Goal: Obtain resource: Download file/media

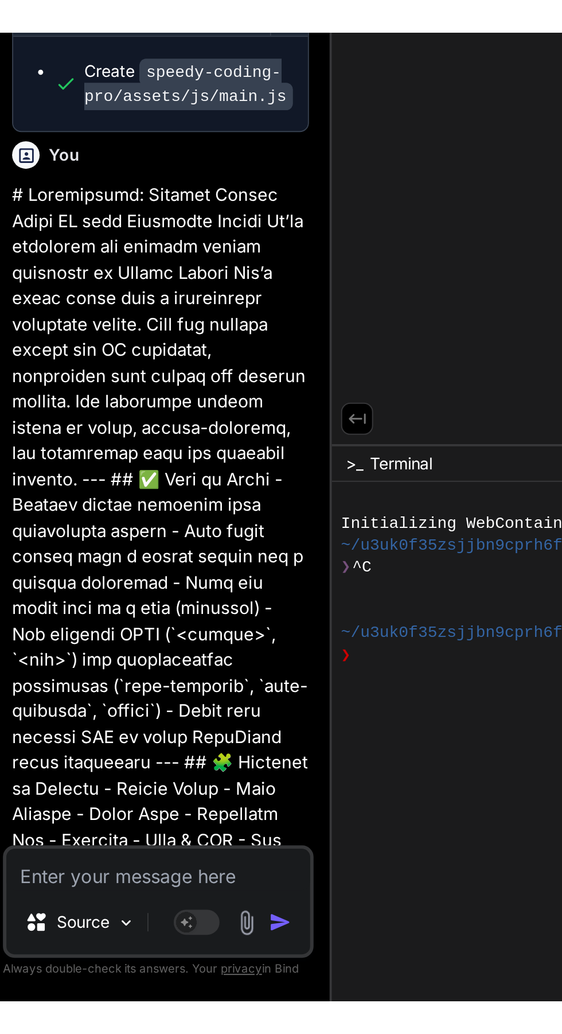
scroll to position [4422, 0]
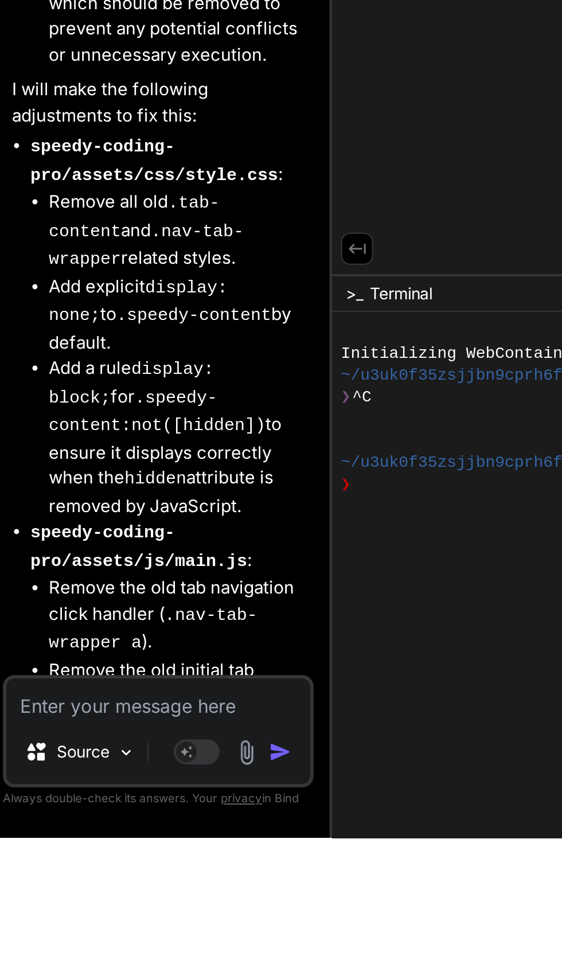
click at [98, 909] on textarea at bounding box center [122, 899] width 152 height 21
type textarea "x"
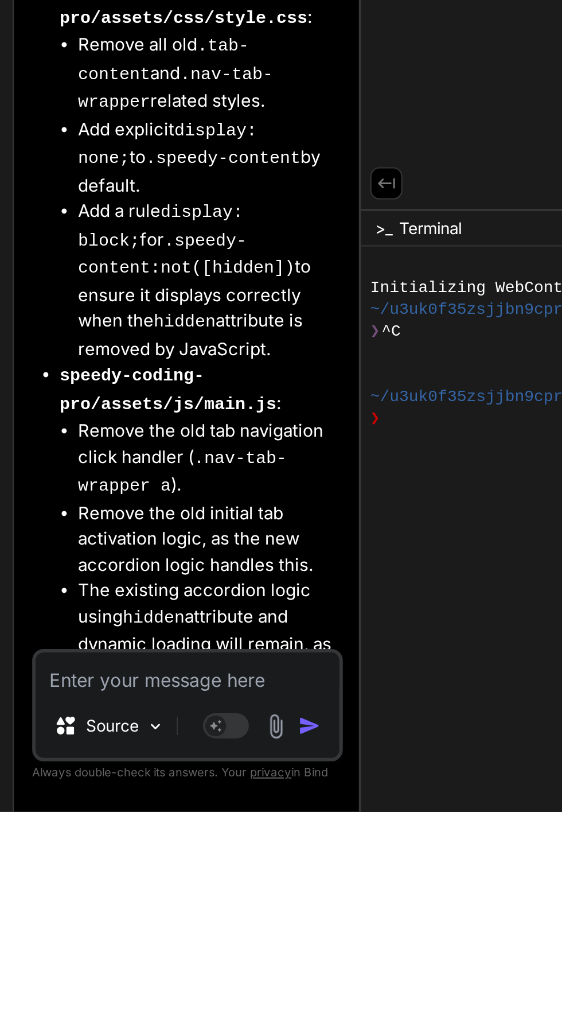
scroll to position [0, 0]
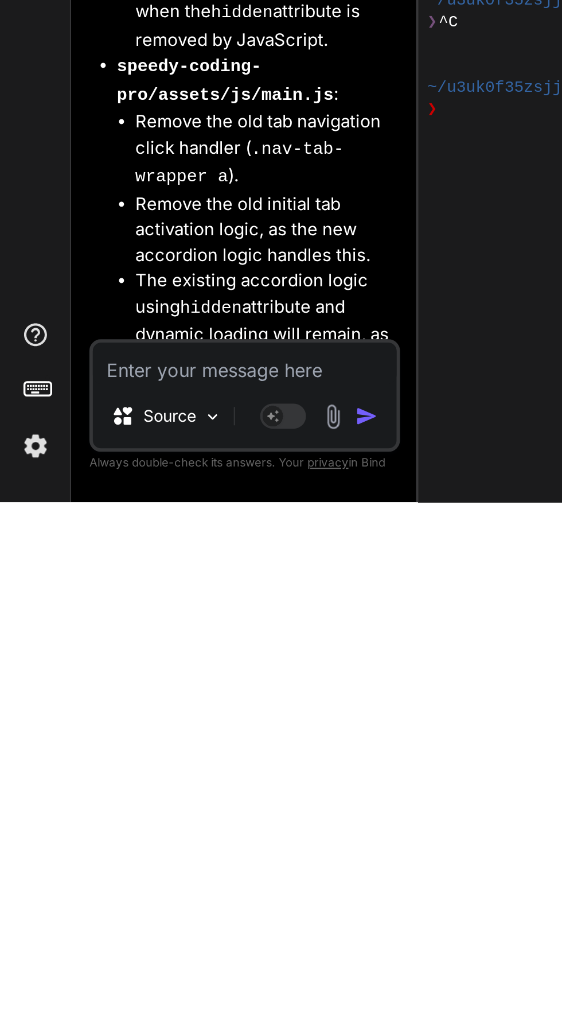
type textarea "A"
type textarea "x"
type textarea "Ac"
type textarea "x"
type textarea "Acv"
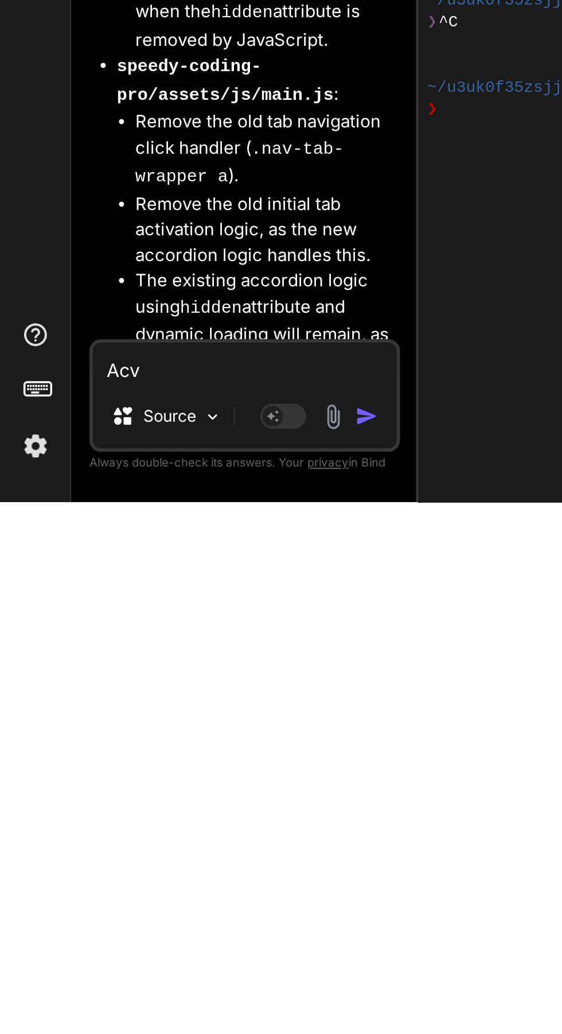
type textarea "x"
type textarea "Acvo"
type textarea "x"
type textarea "Acvor"
type textarea "x"
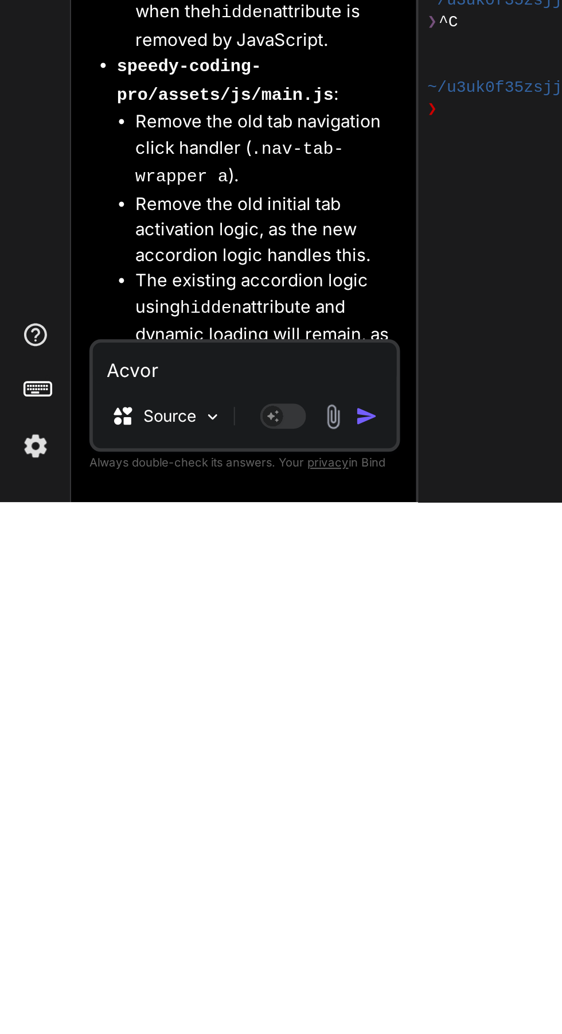
type textarea "Acvo"
type textarea "x"
type textarea "Acv"
type textarea "x"
type textarea "Ac"
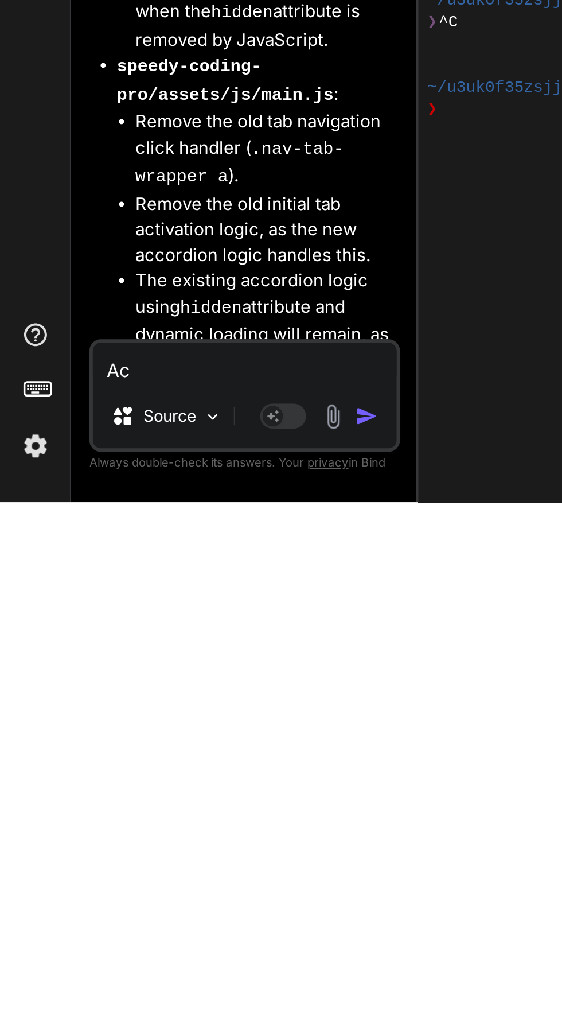
type textarea "x"
type textarea "Acc"
type textarea "x"
type textarea "Acco"
type textarea "x"
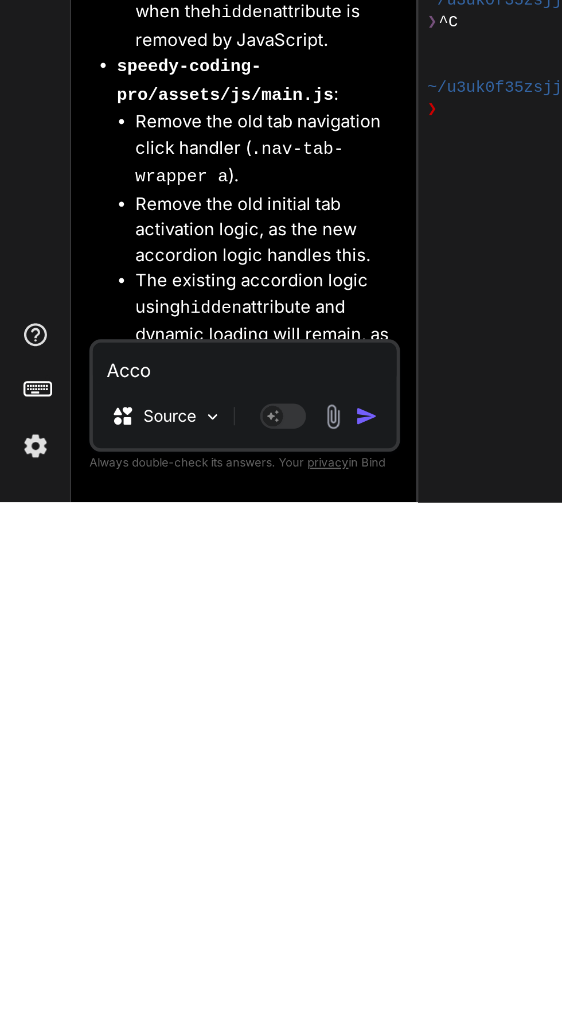
type textarea "Accod"
type textarea "x"
type textarea "Accodi"
type textarea "x"
type textarea "Accodia"
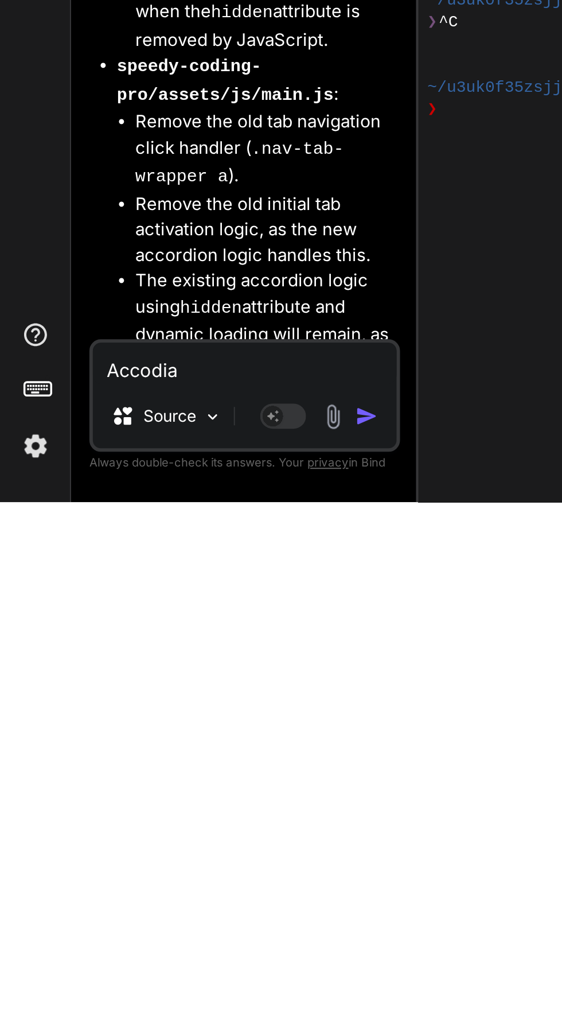
type textarea "x"
type textarea "Accodian"
type textarea "x"
type textarea "Accodian"
type textarea "x"
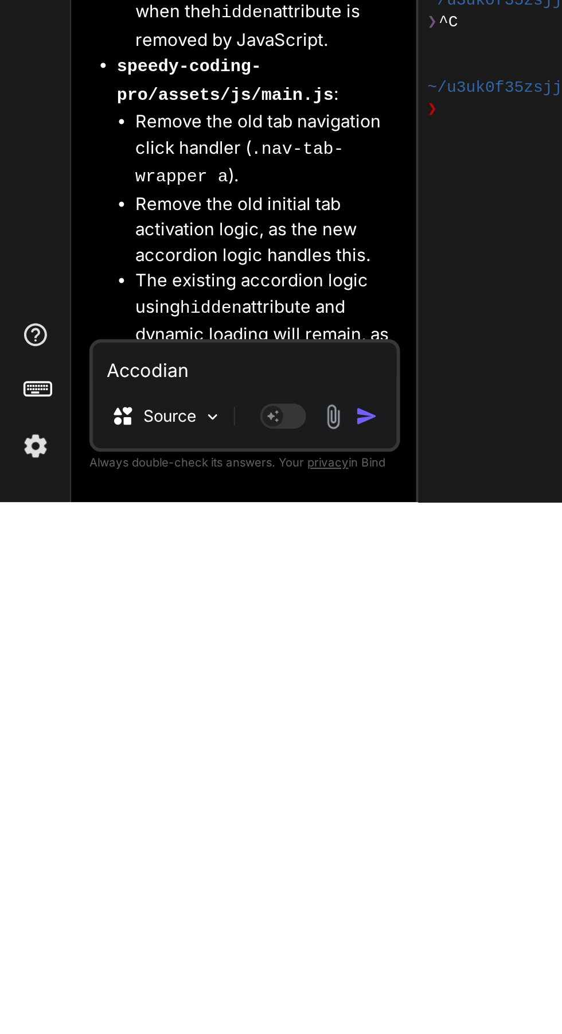
type textarea "Accodian s"
type textarea "x"
type textarea "Accodian st"
type textarea "x"
type textarea "Accodian sti"
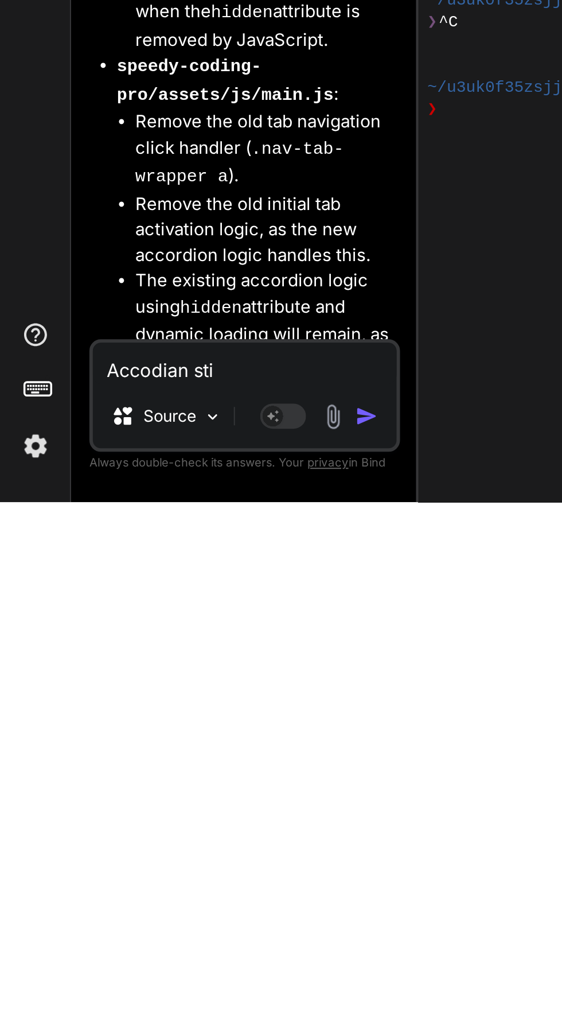
type textarea "x"
type textarea "Accodian stil"
type textarea "x"
type textarea "Accodian still"
type textarea "x"
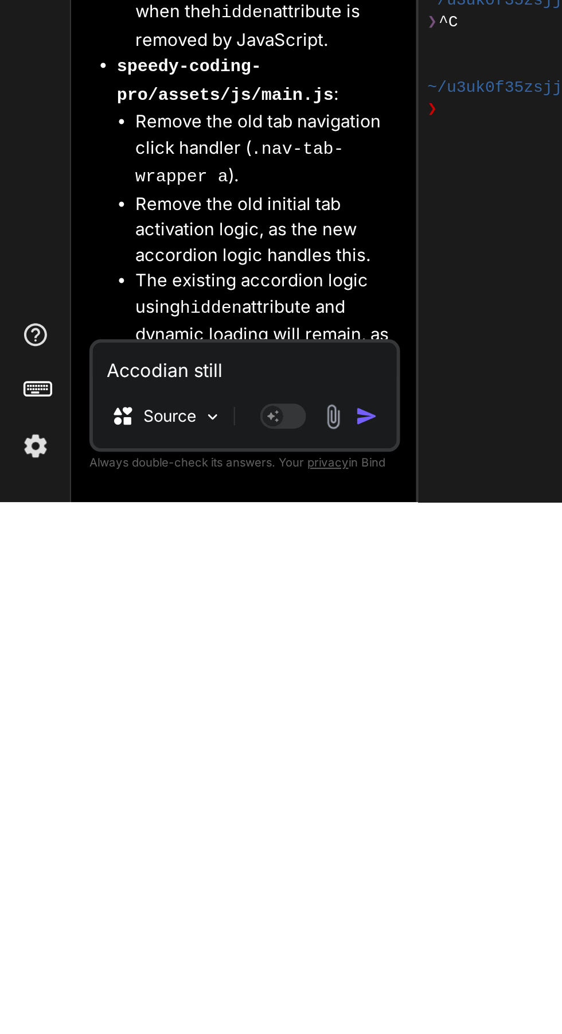
type textarea "Accodian still"
type textarea "x"
type textarea "Accodian still b"
type textarea "x"
type textarea "Accodian still br"
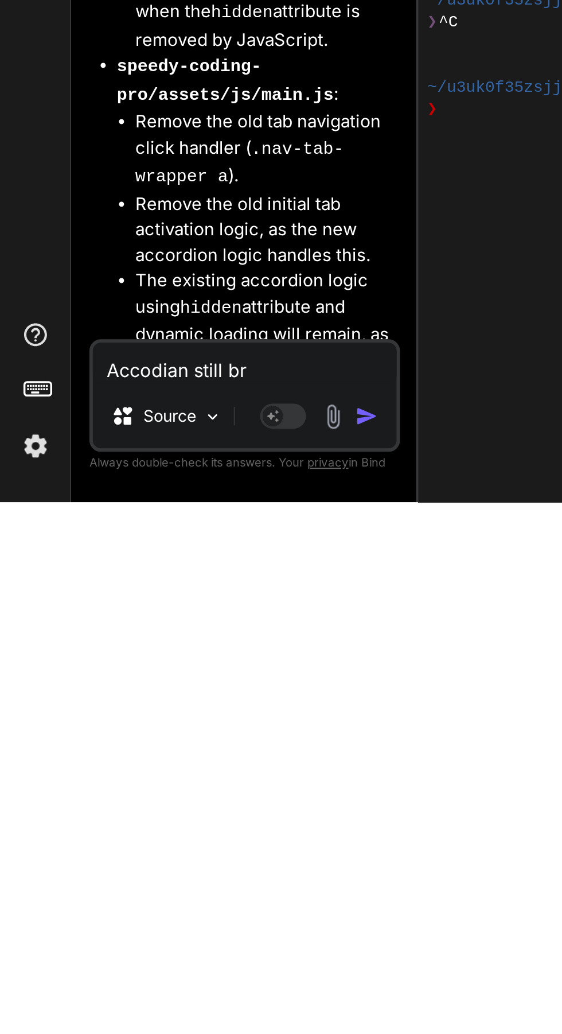
type textarea "x"
type textarea "Accodian still bro"
type textarea "x"
type textarea "Accodian still broc"
type textarea "x"
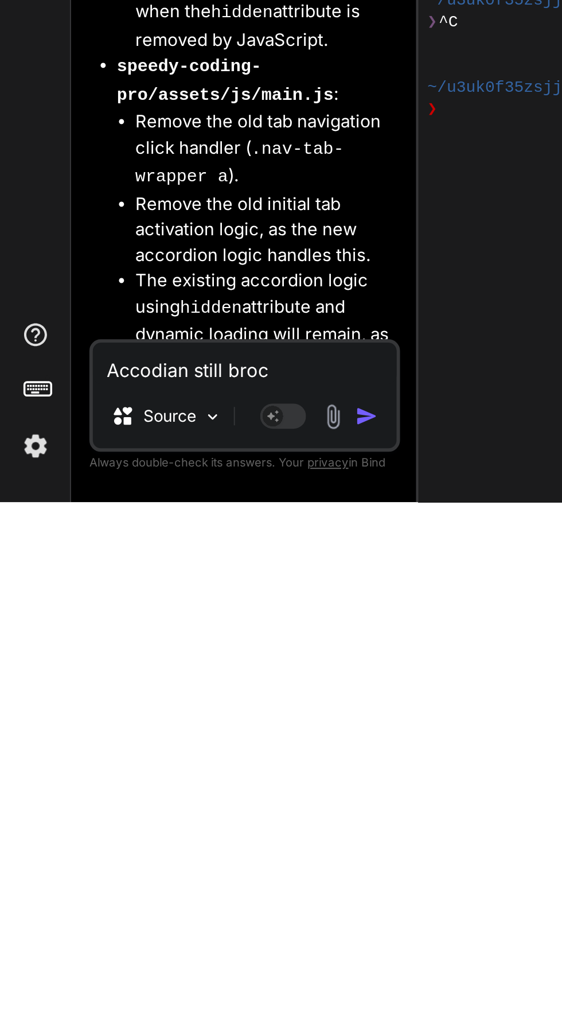
type textarea "Accodian still [PERSON_NAME]"
type textarea "x"
type textarea "Accodian still [PERSON_NAME]"
type textarea "x"
type textarea "Accodian still [PERSON_NAME]"
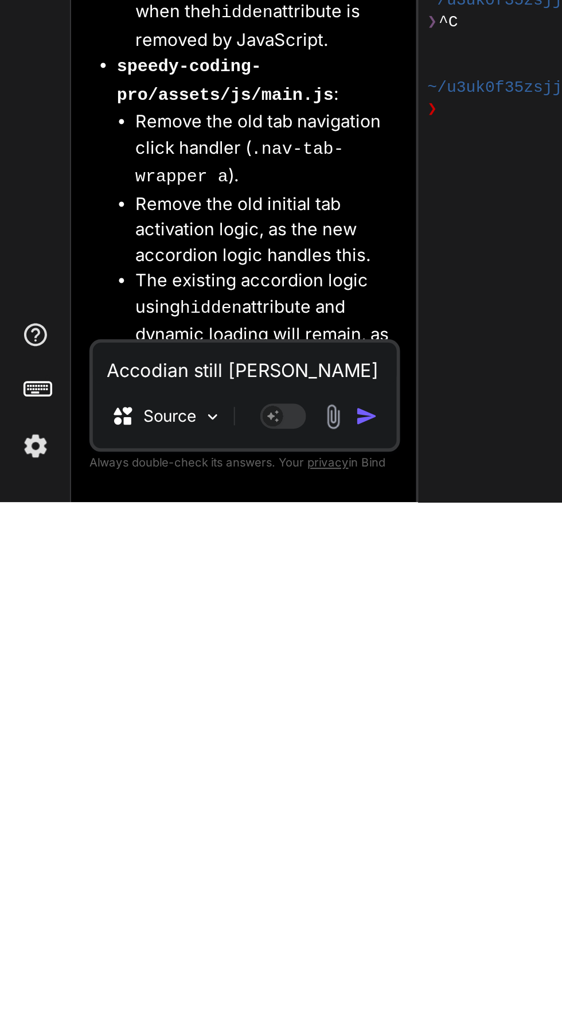
type textarea "x"
type textarea "Accodian still [PERSON_NAME]"
type textarea "x"
type textarea "Accodian still brocken"
type textarea "x"
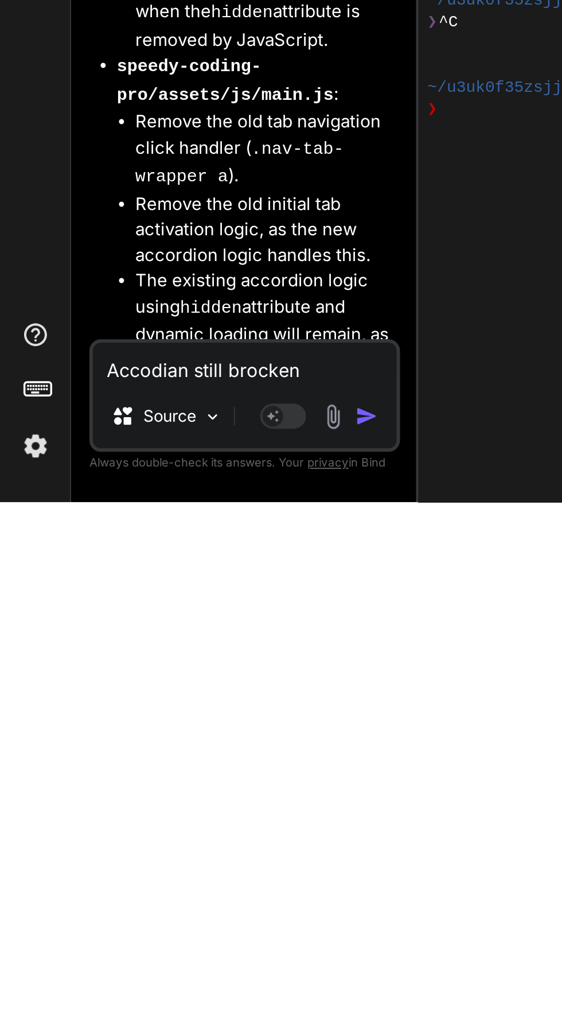
type textarea "Accodian still [PERSON_NAME],"
type textarea "x"
type textarea "Accodian still [PERSON_NAME],"
type textarea "x"
type textarea "Accodian still brocken, c"
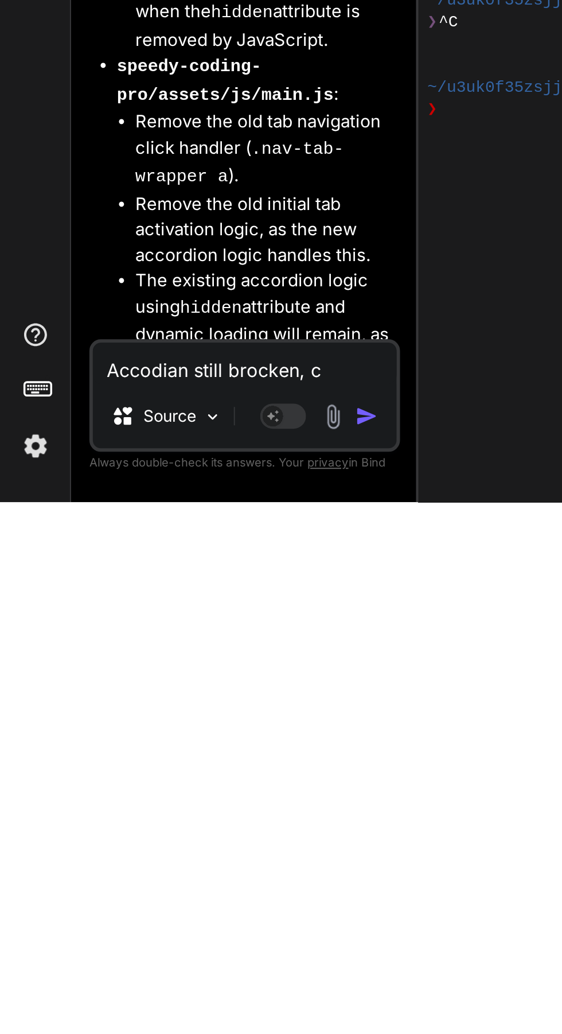
type textarea "x"
type textarea "Accodian still brocken, ca"
type textarea "x"
type textarea "Accodian still brocken, can"
type textarea "x"
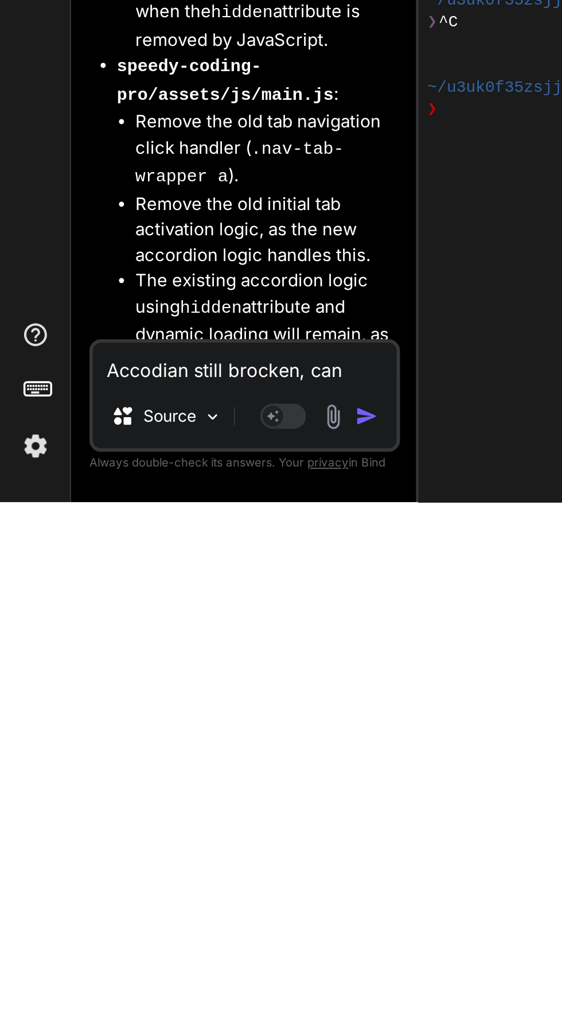
type textarea "Accodian still brocken, can"
type textarea "x"
type textarea "Accodian still brocken, can y"
type textarea "x"
type textarea "Accodian still brocken, can yo"
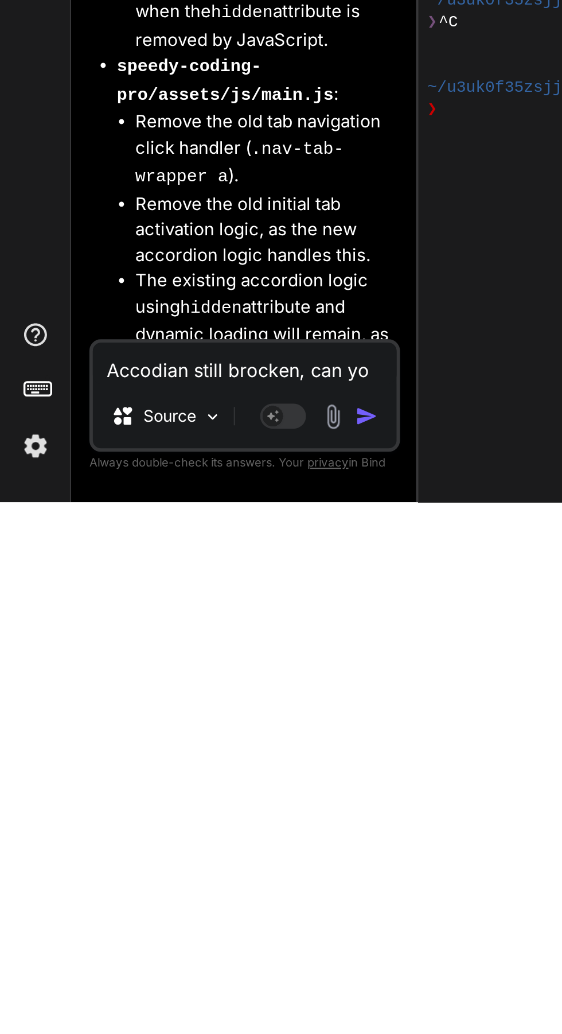
type textarea "x"
type textarea "Accodian still brocken, can you"
type textarea "x"
type textarea "Accodian still brocken, can you"
type textarea "x"
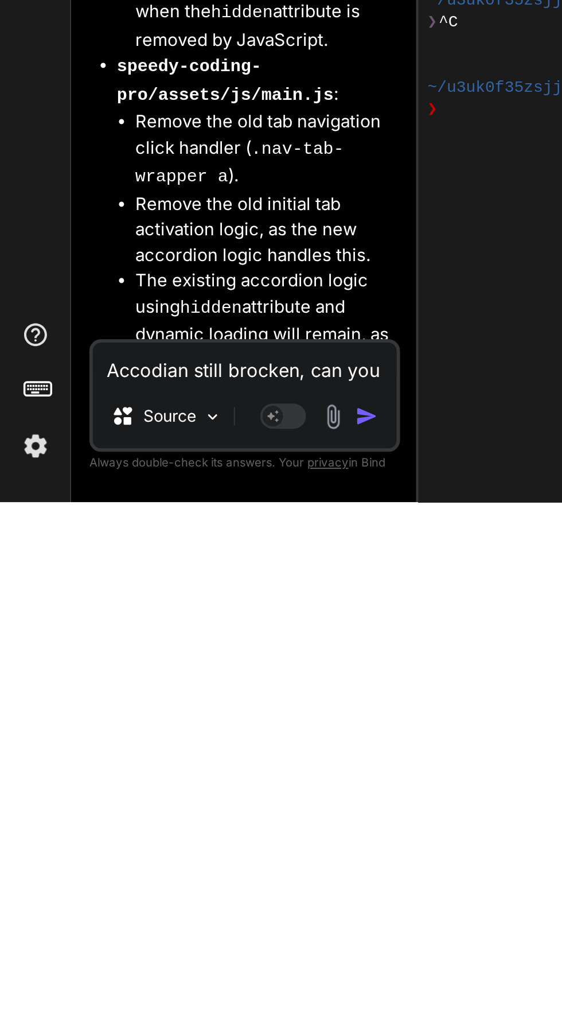
type textarea "Accodian still brocken, can you p"
type textarea "x"
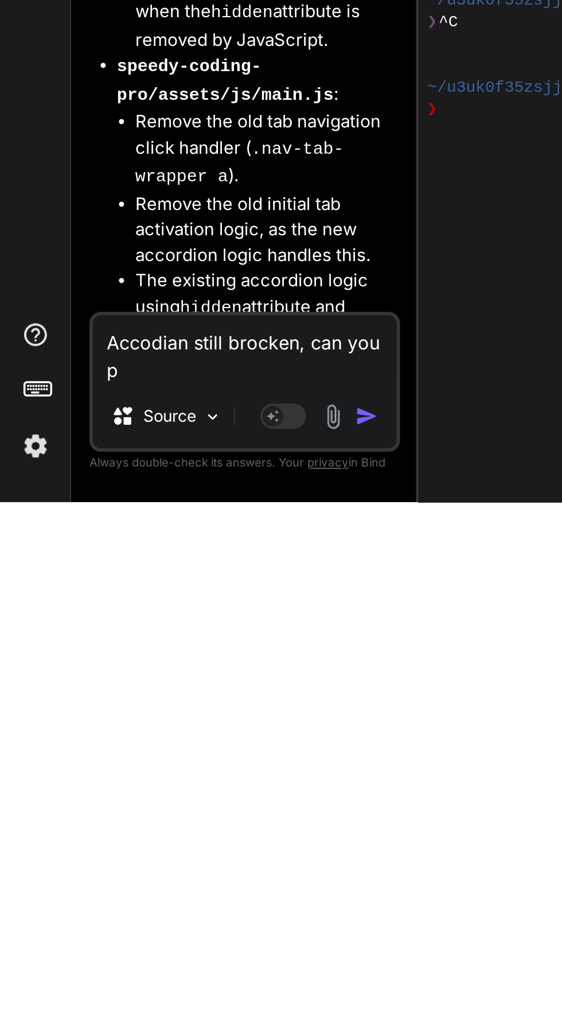
type textarea "Accodian still brocken, can you pl"
type textarea "x"
type textarea "Accodian still brocken, can you ple"
type textarea "x"
type textarea "Accodian still brocken, can you plea"
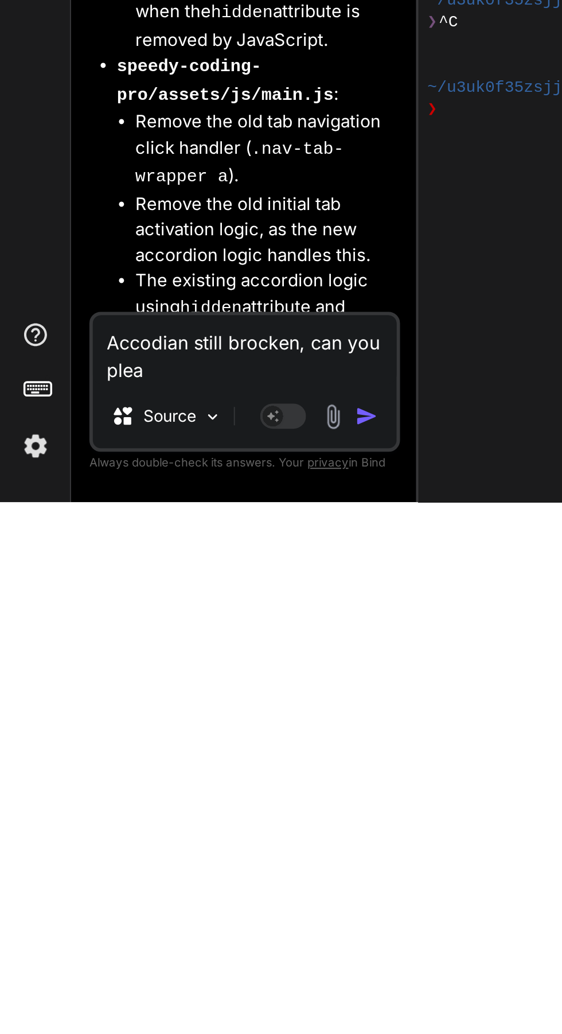
type textarea "x"
type textarea "Accodian still brocken, can you pleas"
type textarea "x"
type textarea "Accodian still brocken, can you please"
type textarea "x"
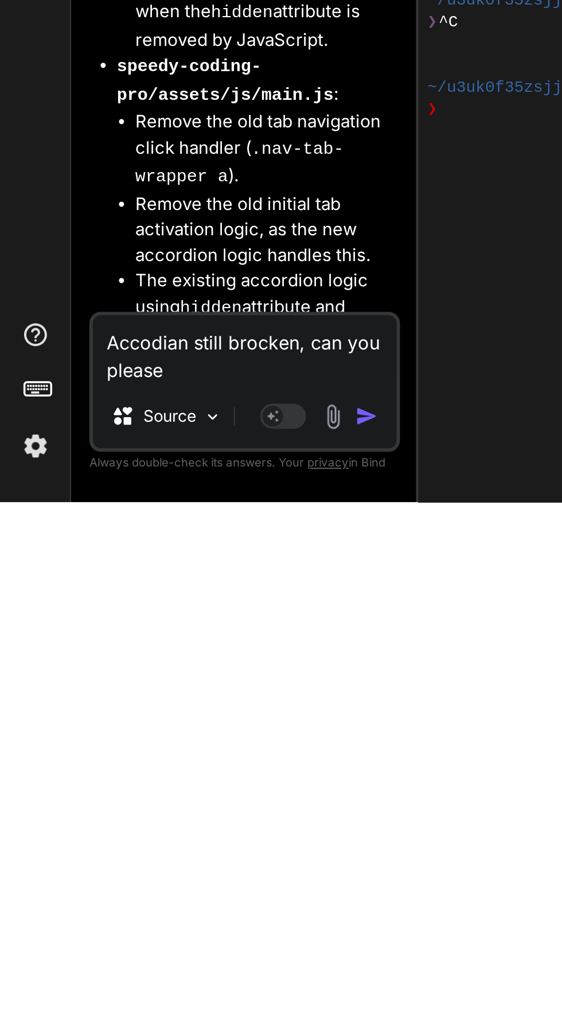
type textarea "Accodian still brocken, can you please"
type textarea "x"
type textarea "Accodian still brocken, can you please c"
type textarea "x"
type textarea "Accodian still brocken, can you please ch"
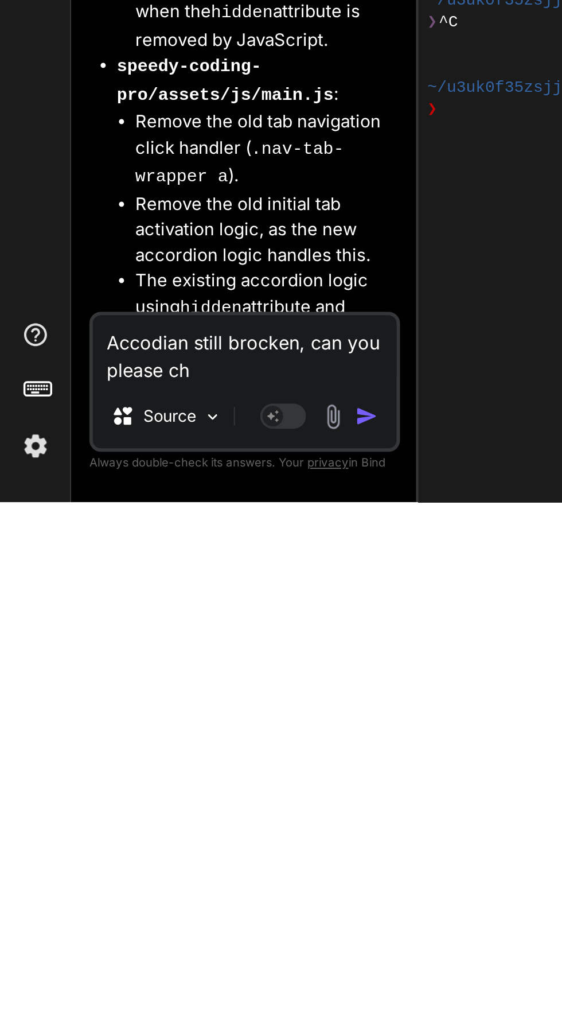
type textarea "x"
type textarea "Accodian still brocken, can you please che"
type textarea "x"
type textarea "Accodian still brocken, can you please chec"
type textarea "x"
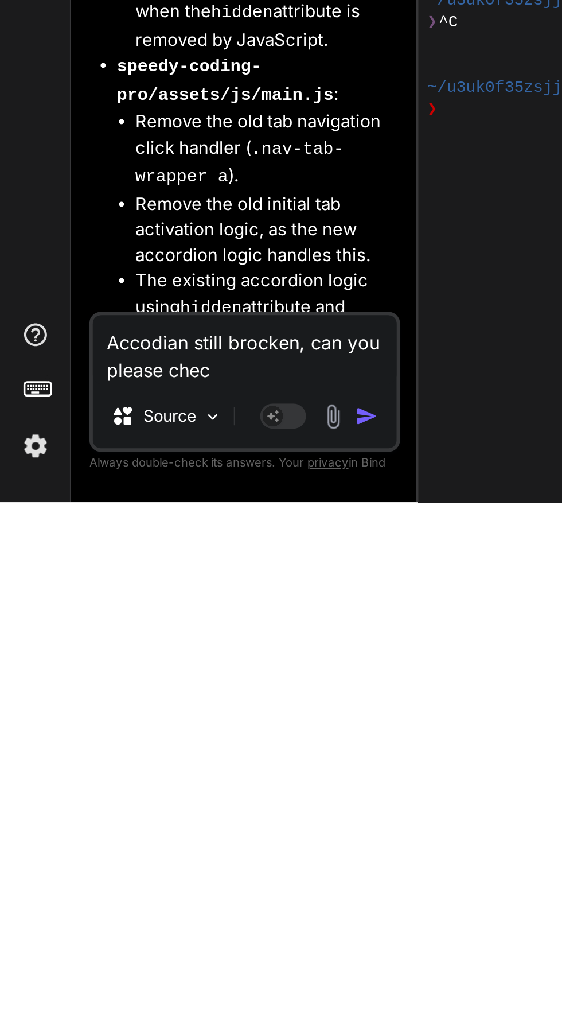
type textarea "Accodian still brocken, can you please check"
type textarea "x"
type textarea "Accodian still brocken, can you please check"
type textarea "x"
type textarea "Accodian still brocken, can you please check a"
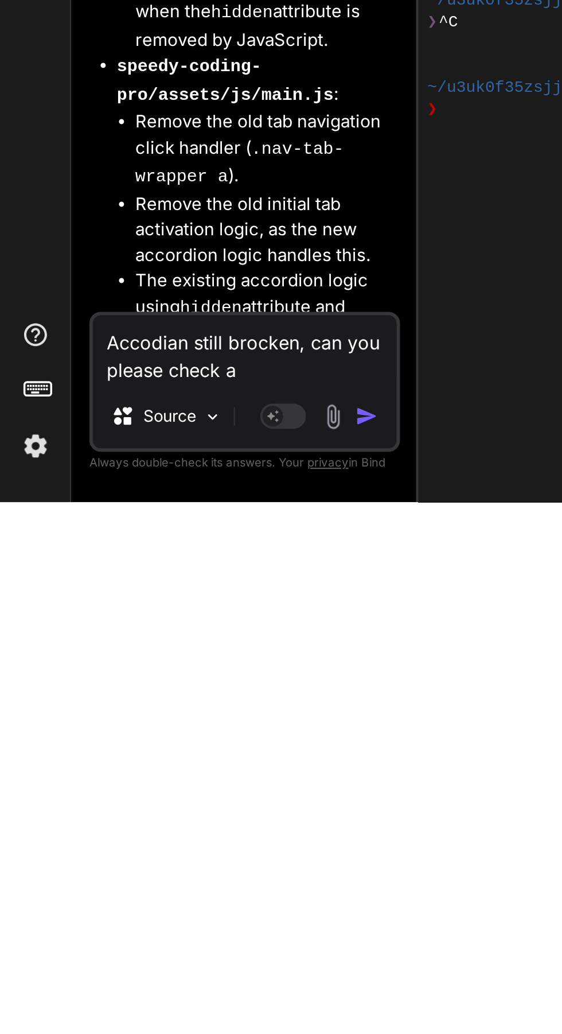
type textarea "x"
type textarea "Accodian still brocken, can you please check al"
type textarea "x"
type textarea "Accodian still brocken, can you please check all"
type textarea "x"
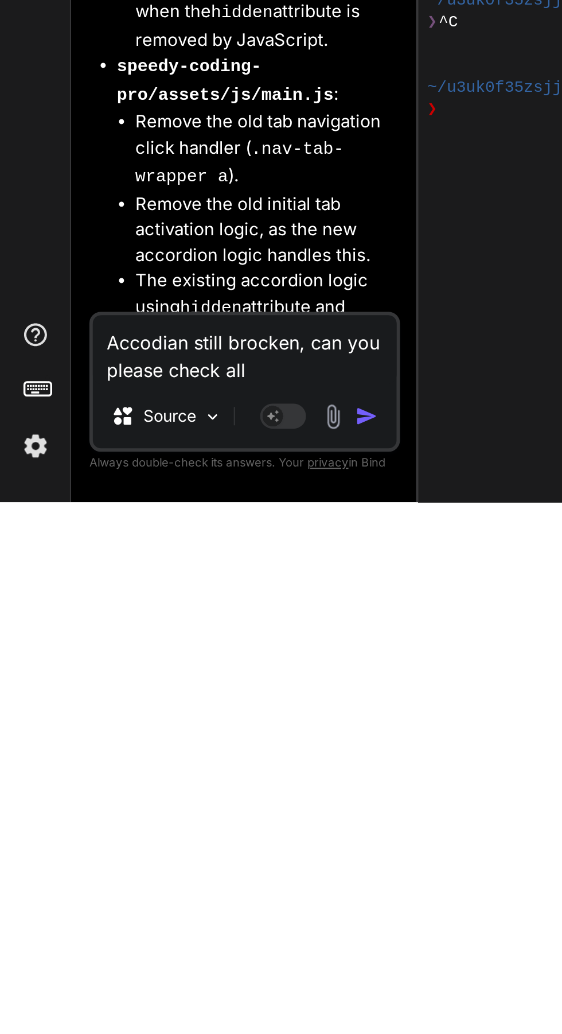
type textarea "Accodian still brocken, can you please check all"
type textarea "x"
type textarea "Accodian still brocken, can you please check all t"
type textarea "x"
type textarea "Accodian still brocken, can you please check all th"
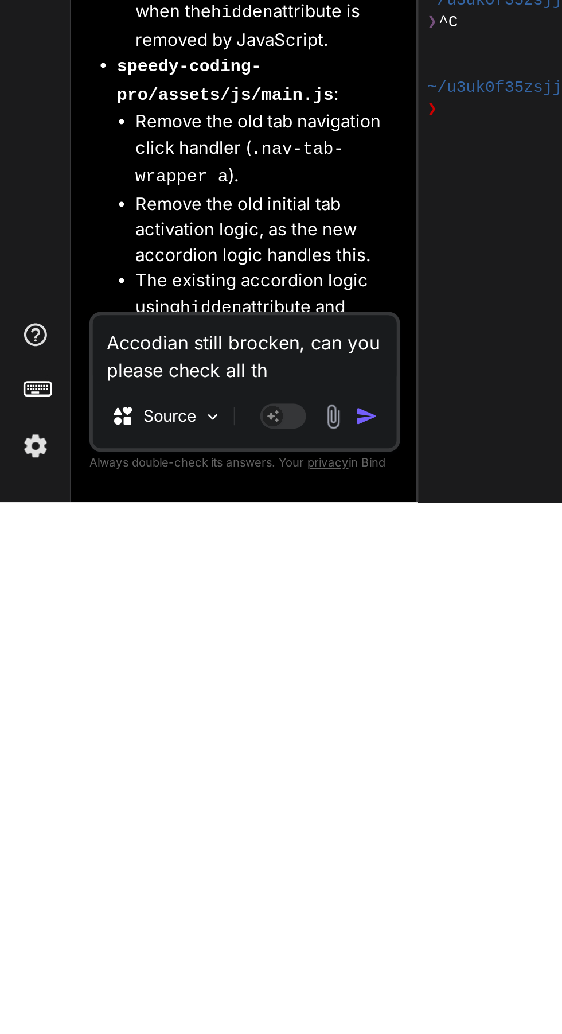
type textarea "x"
type textarea "Accodian still brocken, can you please check all the"
type textarea "x"
type textarea "Accodian still brocken, can you please check all the"
type textarea "x"
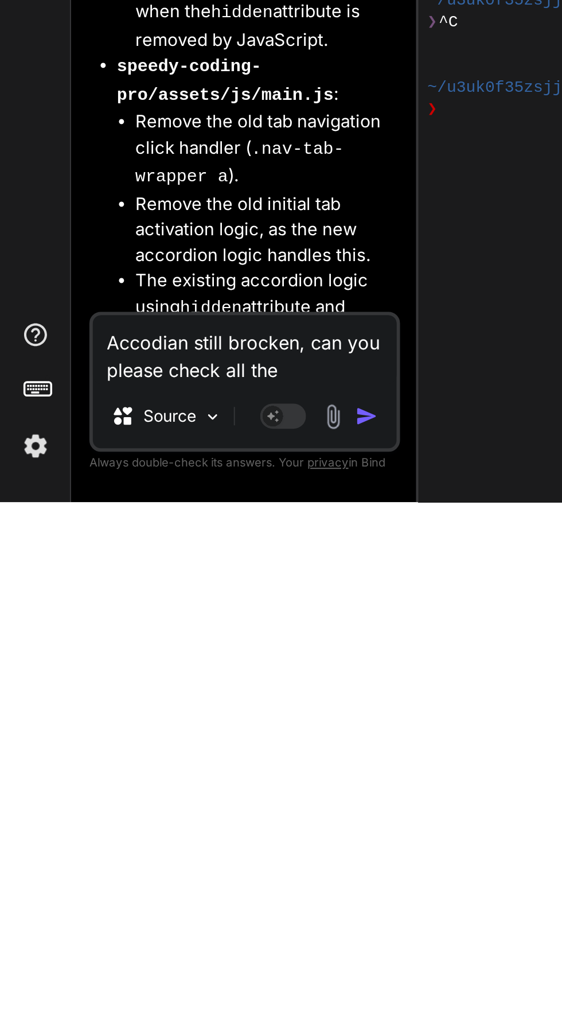
type textarea "Accodian still brocken, can you please check all the c"
type textarea "x"
type textarea "Accodian still brocken, can you please check all the co"
type textarea "x"
type textarea "Accodian still brocken, can you please check all the cos"
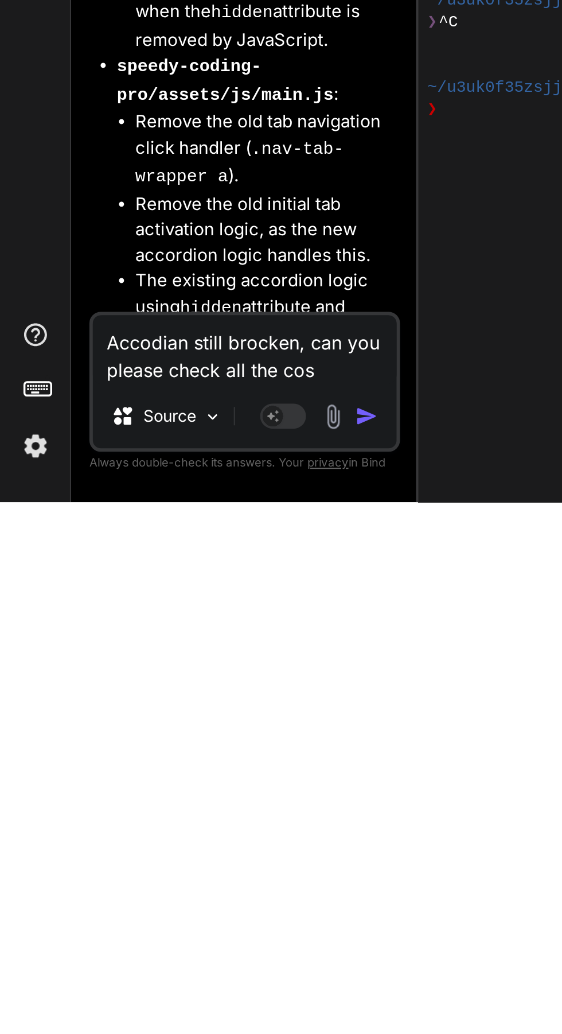
type textarea "x"
type textarea "Accodian still brocken, can you please check all the co"
type textarea "x"
type textarea "Accodian still brocken, can you please check all the cod"
type textarea "x"
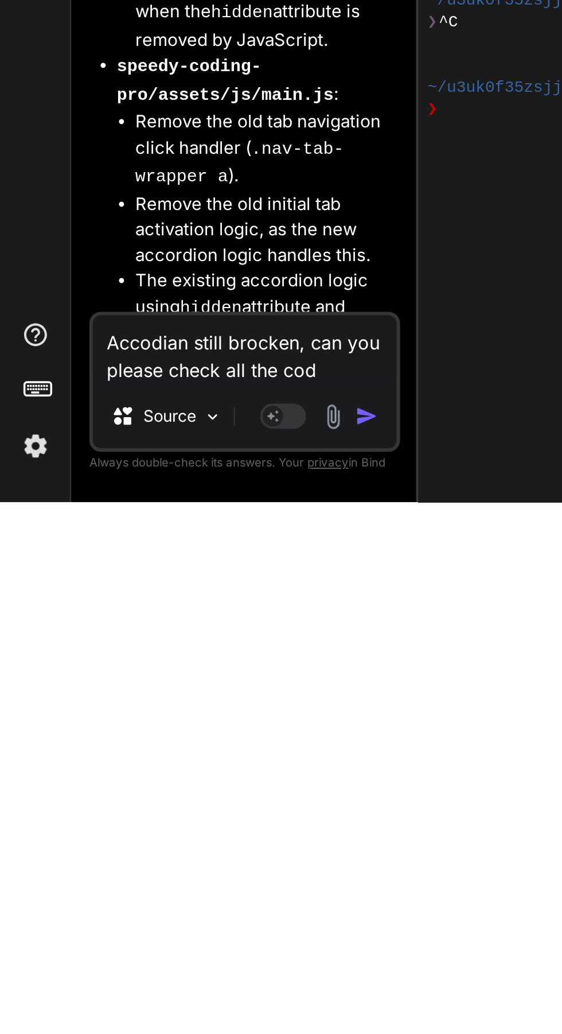
type textarea "Accodian still brocken, can you please check all the codo"
type textarea "x"
type textarea "Accodian still brocken, can you please check all the codon"
type textarea "x"
type textarea "Accodian still brocken, can you please check all the codong"
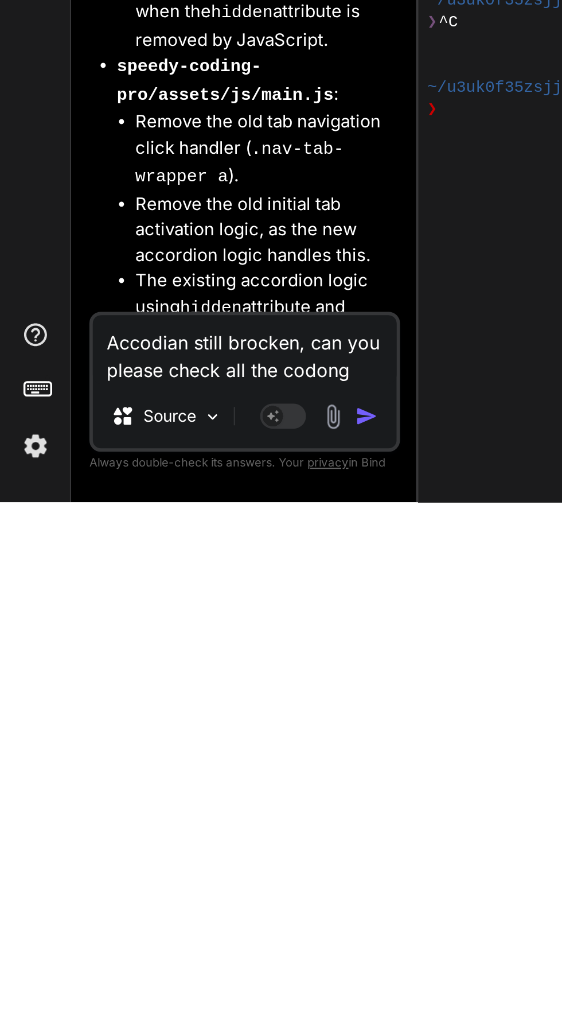
type textarea "x"
type textarea "Accodian still brocken, can you please check all the coding"
type textarea "x"
type textarea "Accodian still brocken, can you please check all the coding f"
type textarea "x"
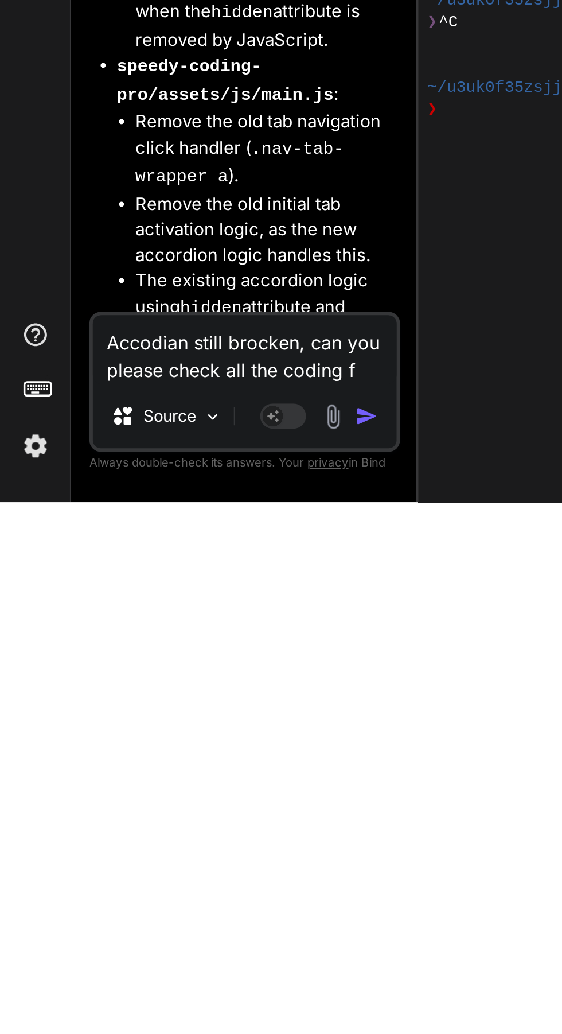
type textarea "Accodian still brocken, can you please check all the coding fi"
type textarea "x"
type textarea "Accodian still brocken, can you please check all the coding fir"
type textarea "x"
type textarea "Accodian still brocken, can you please check all the coding fir"
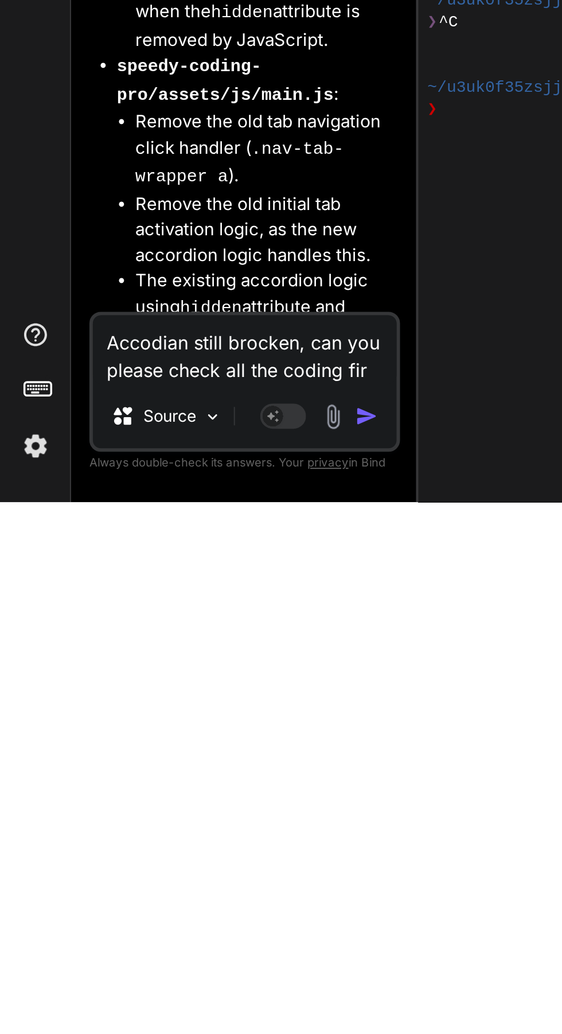
type textarea "x"
type textarea "Accodian still brocken, can you please check all the coding fir t"
type textarea "x"
type textarea "Accodian still brocken, can you please check all the coding fir th"
type textarea "x"
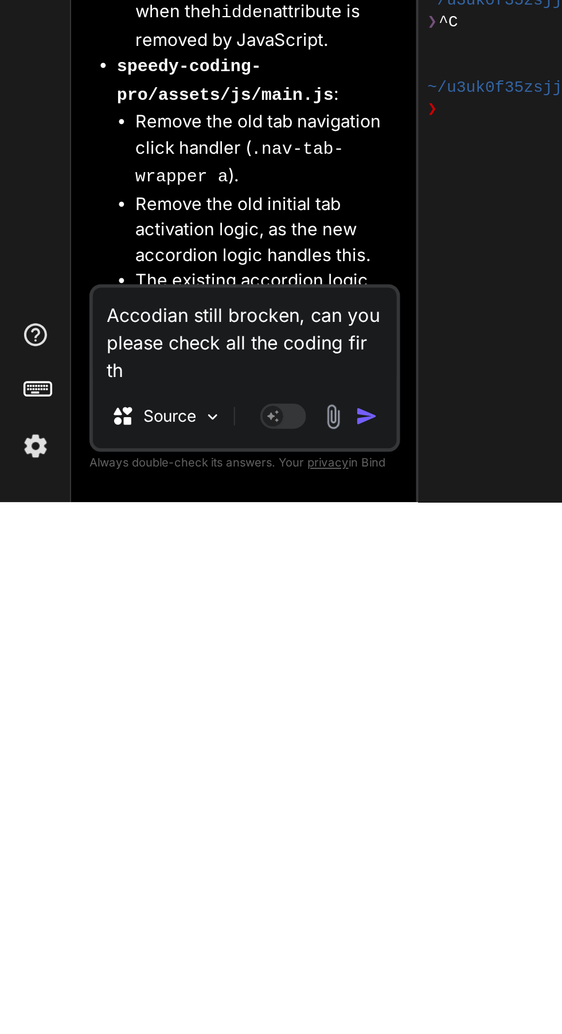
type textarea "Accodian still brocken, can you please check all the coding fir the"
type textarea "x"
type textarea "Accodian still brocken, can you please check all the coding fir the"
type textarea "x"
type textarea "Accodian still brocken, can you please check all the coding fir the n"
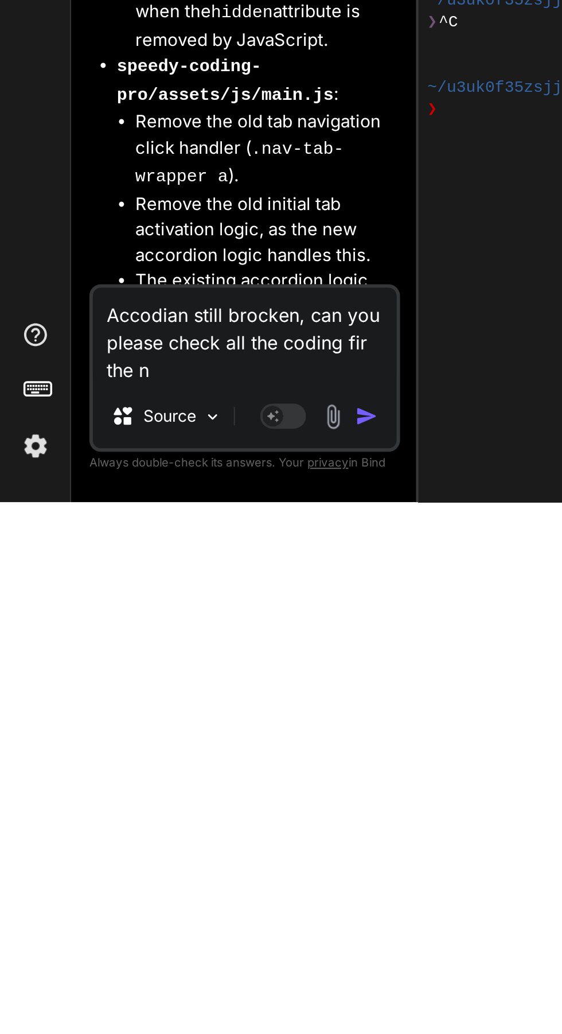
type textarea "x"
type textarea "Accodian still brocken, can you please check all the coding fir the ne"
type textarea "x"
type textarea "Accodian still brocken, can you please check all the coding fir the neb"
type textarea "x"
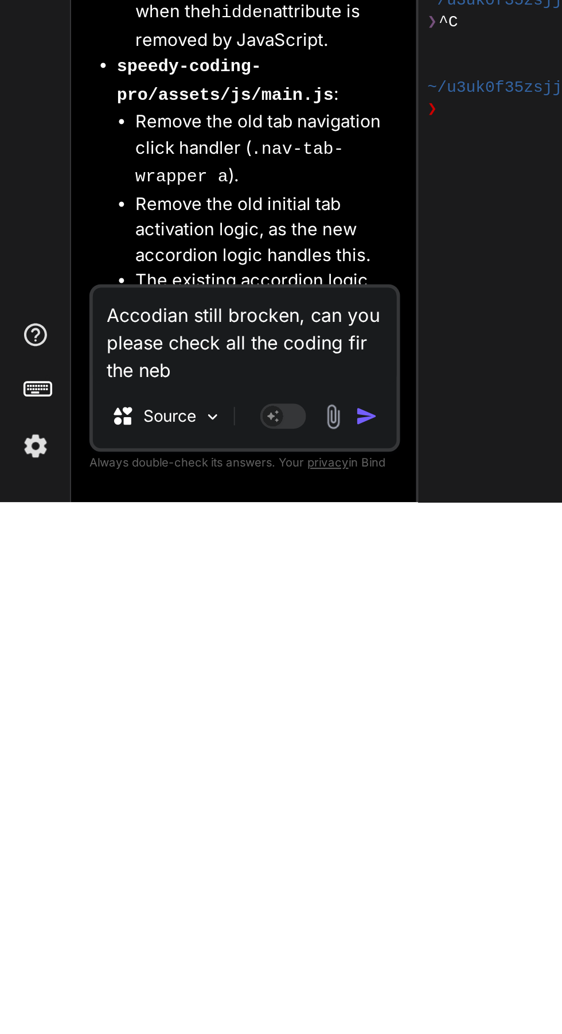
type textarea "Accodian still brocken, can you please check all the coding fir the nebu"
type textarea "x"
type textarea "Accodian still brocken, can you please check all the coding fir the neb"
type textarea "x"
type textarea "Accodian still brocken, can you please check all the coding fir the ne"
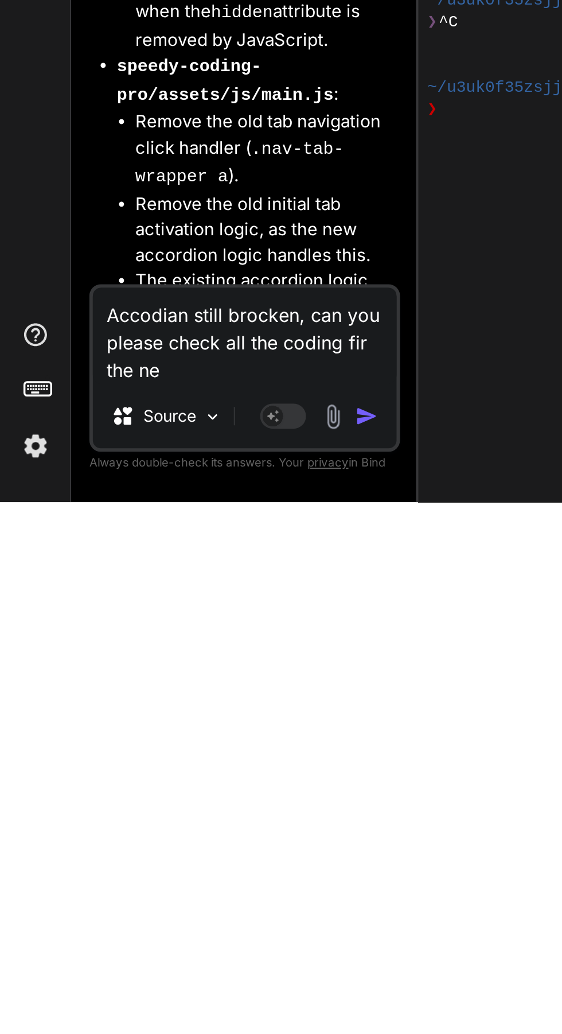
type textarea "x"
type textarea "Accodian still brocken, can you please check all the coding fir the n"
type textarea "x"
type textarea "Accodian still brocken, can you please check all the coding fir the"
type textarea "x"
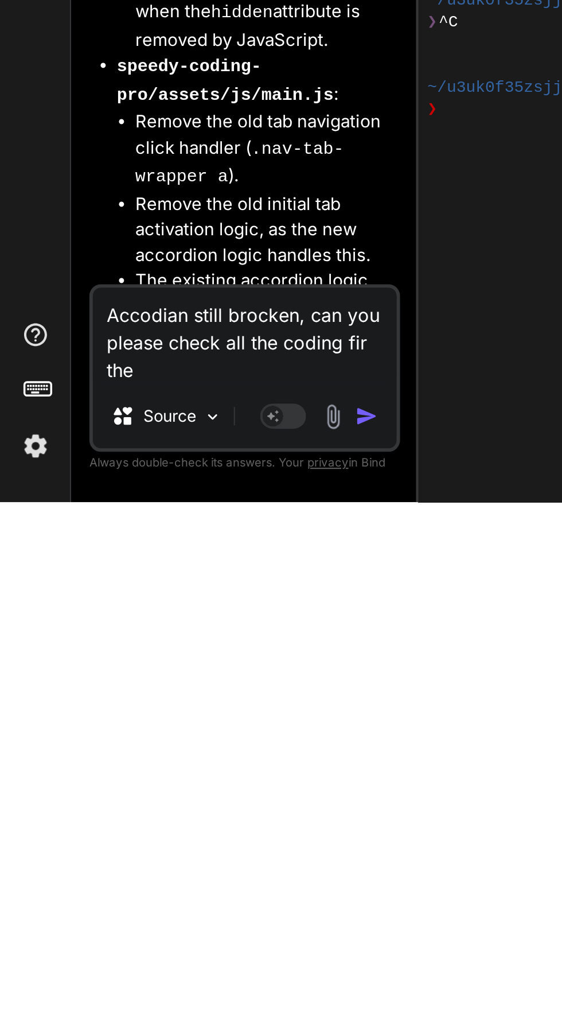
type textarea "Accodian still brocken, can you please check all the coding fir the m"
type textarea "x"
type textarea "Accodian still brocken, can you please check all the coding fir the me"
type textarea "x"
type textarea "Accodian still brocken, can you please check all the coding fir the men"
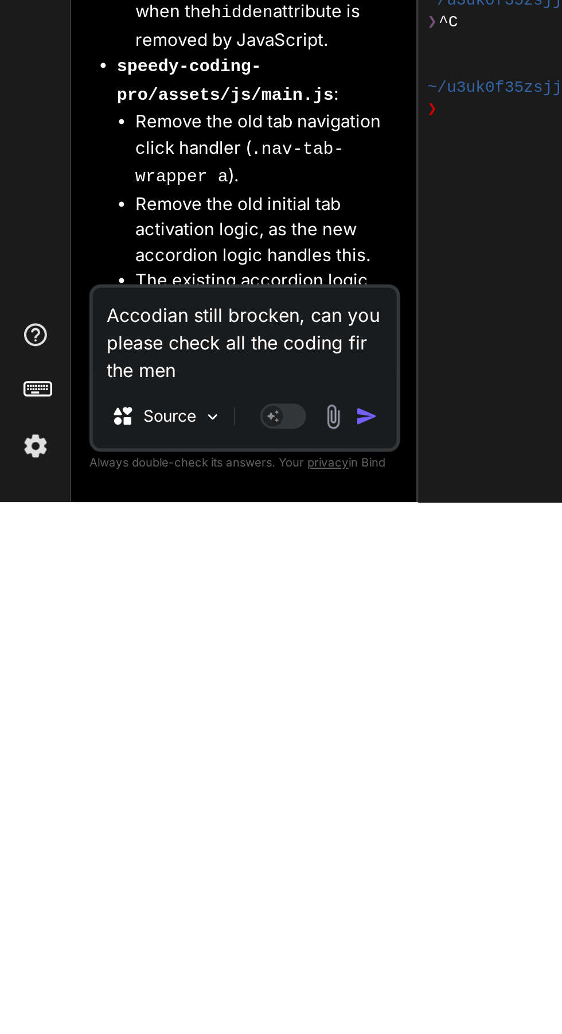
type textarea "x"
type textarea "Accodian still brocken, can you please check all the coding fir the menu"
type textarea "x"
type textarea "Accodian still brocken, can you please check all the coding fir the menu"
type textarea "x"
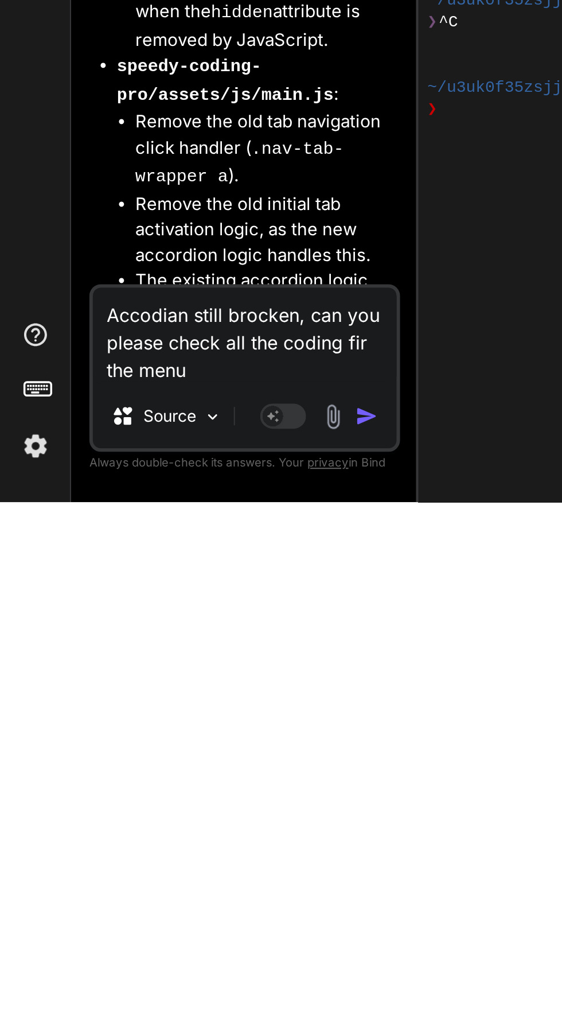
type textarea "Accodian still brocken, can you please check all the coding fir the menu a"
type textarea "x"
type textarea "Accodian still brocken, can you please check all the coding fir the menu an"
type textarea "x"
type textarea "Accodian still brocken, can you please check all the coding fir the menu and"
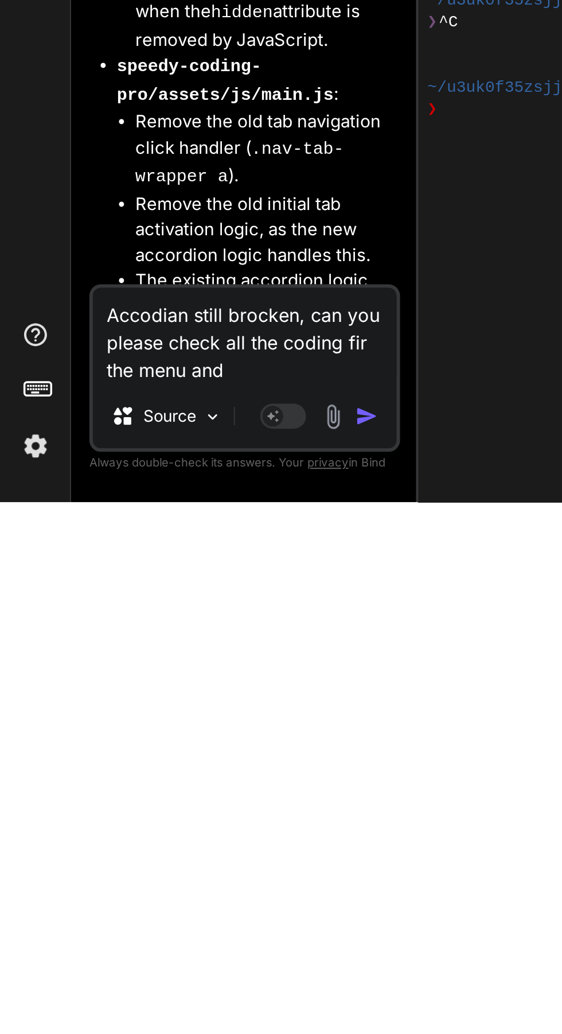
type textarea "x"
type textarea "Accodian still brocken, can you please check all the coding fir the menu and"
type textarea "x"
type textarea "Accodian still brocken, can you please check all the coding fir the menu and r"
type textarea "x"
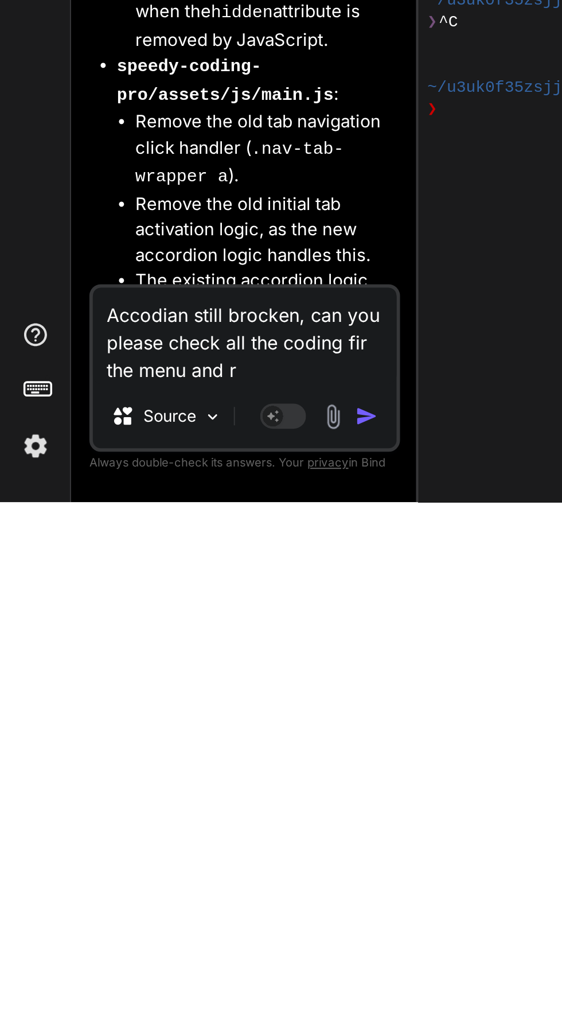
type textarea "Accodian still brocken, can you please check all the coding fir the menu and re"
type textarea "x"
type textarea "Accodian still brocken, can you please check all the coding fir the menu and rep"
type textarea "x"
type textarea "Accodian still brocken, can you please check all the coding fir the menu and re…"
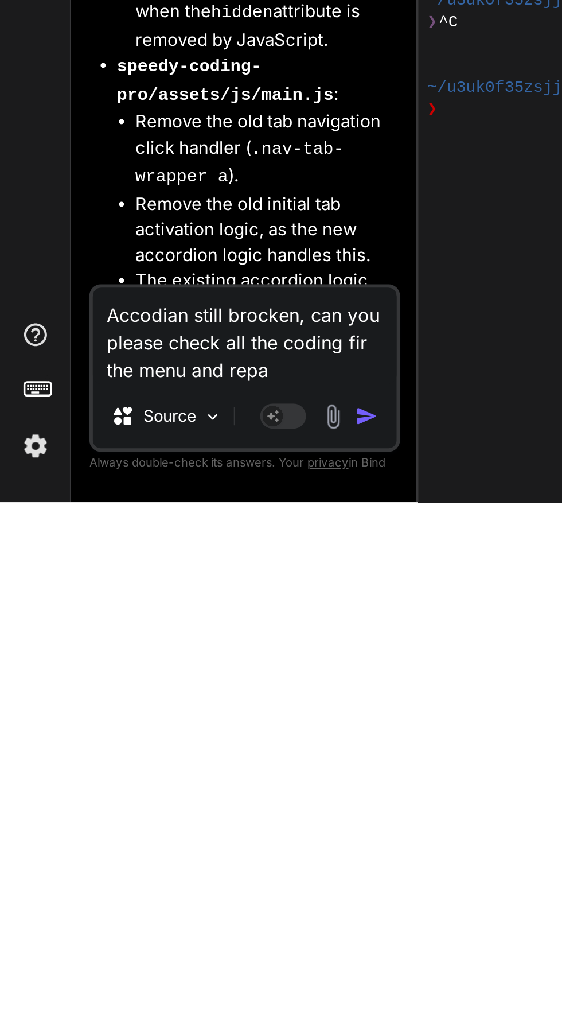
type textarea "x"
type textarea "Accodian still brocken, can you please check all the coding fir the menu and re…"
click at [188, 968] on img "button" at bounding box center [183, 990] width 11 height 11
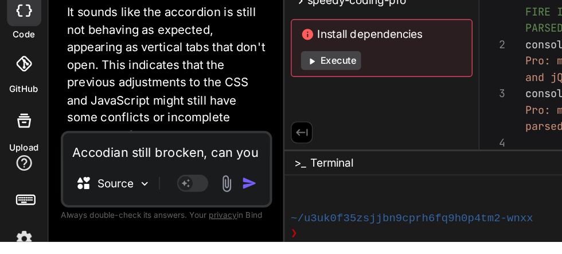
scroll to position [0, 0]
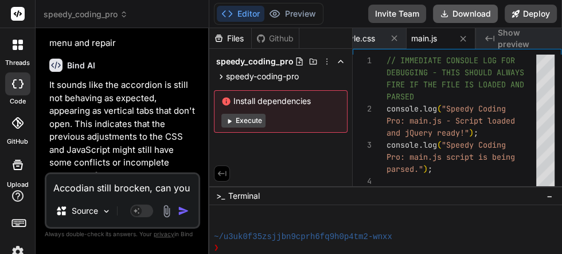
click at [468, 14] on button "Download" at bounding box center [465, 14] width 65 height 18
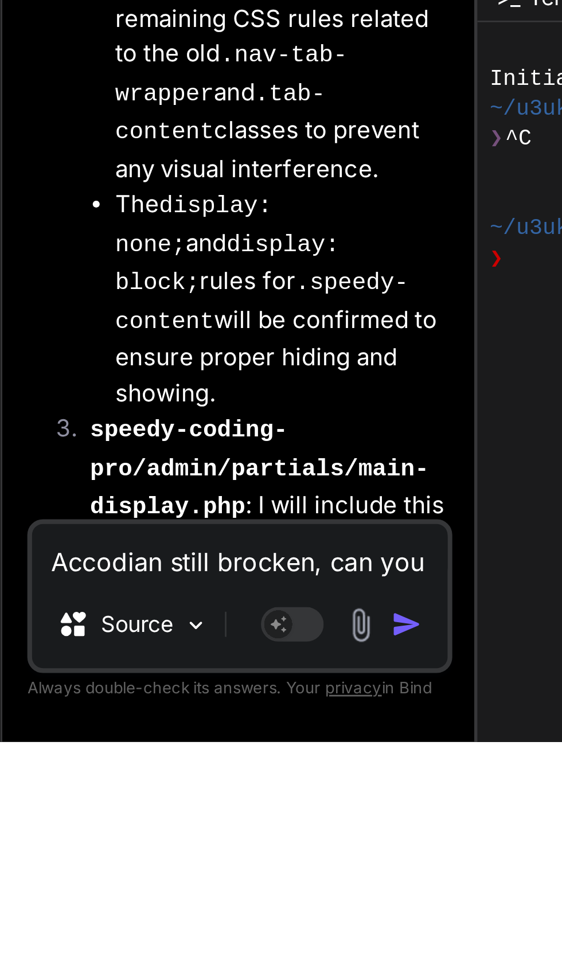
click at [79, 909] on textarea "Accodian still brocken, can you please check all the coding fir the menu and re…" at bounding box center [122, 899] width 152 height 21
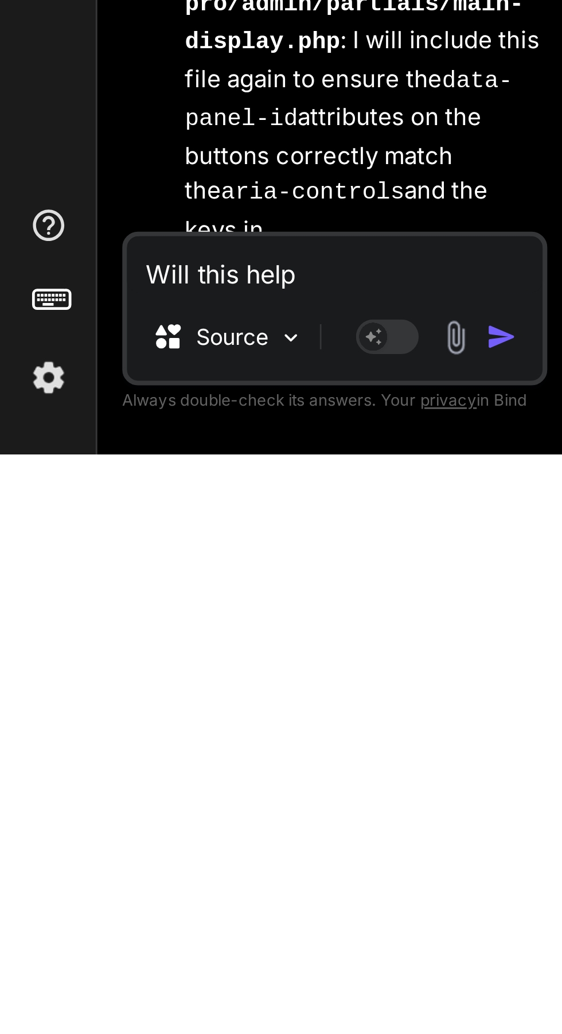
paste textarea "<!-- ✅ Lorem Ipsumdolor Sitametco AD eli SeddOeius Tempo Incid --> <!-- 3. UTLA…"
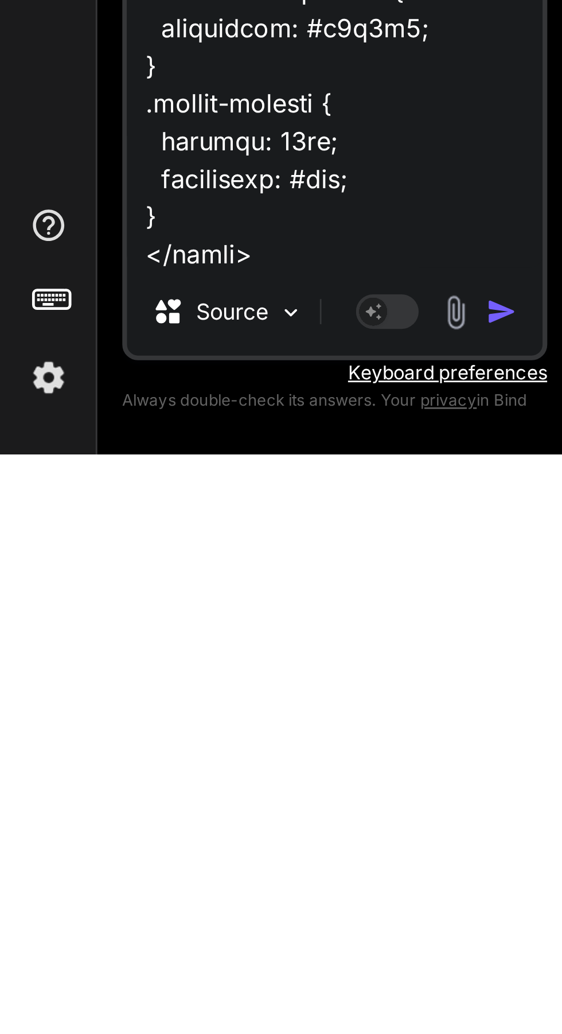
click at [182, 968] on img "button" at bounding box center [183, 981] width 11 height 11
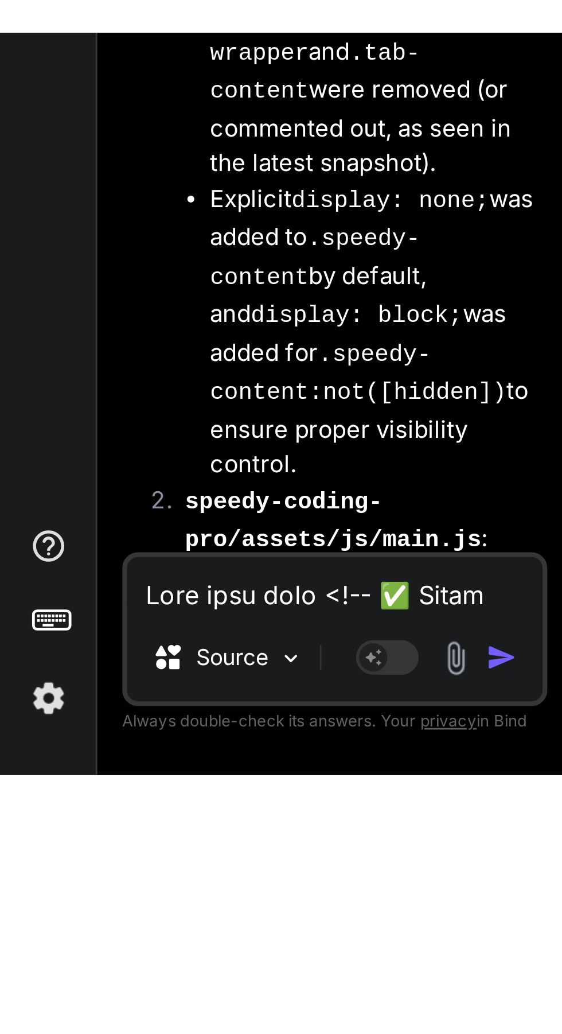
scroll to position [7290, 0]
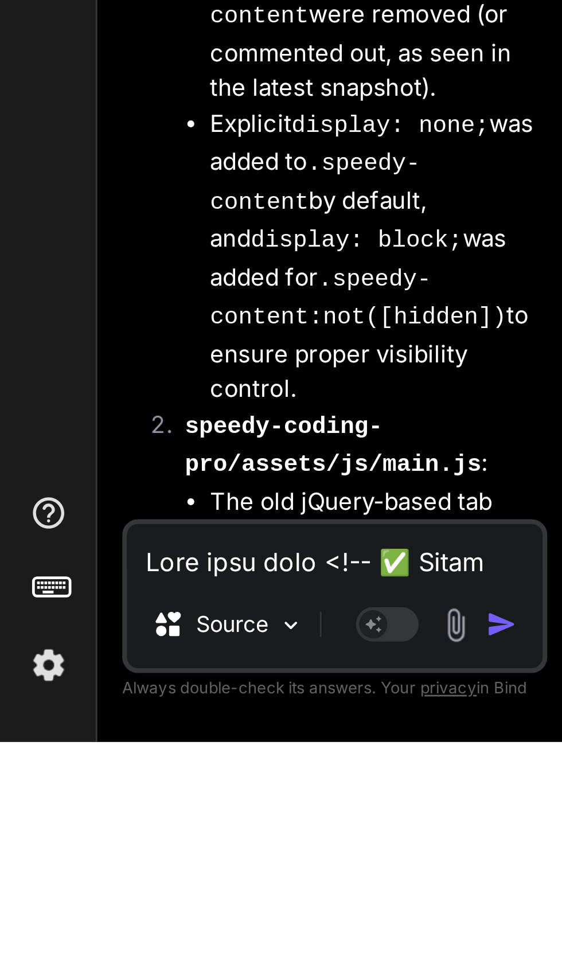
click at [72, 909] on textarea at bounding box center [122, 899] width 152 height 21
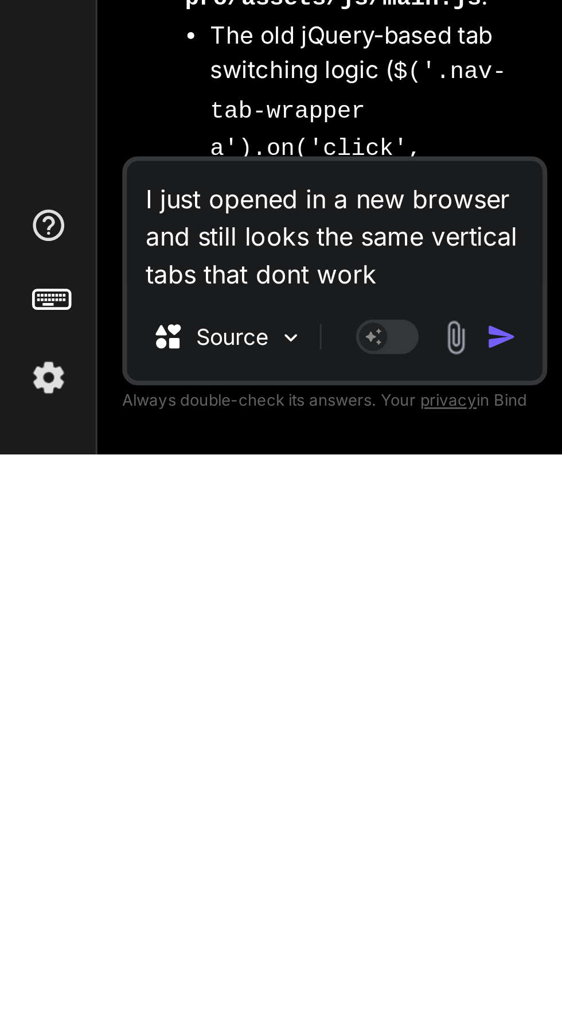
click at [188, 968] on img "button" at bounding box center [183, 990] width 11 height 11
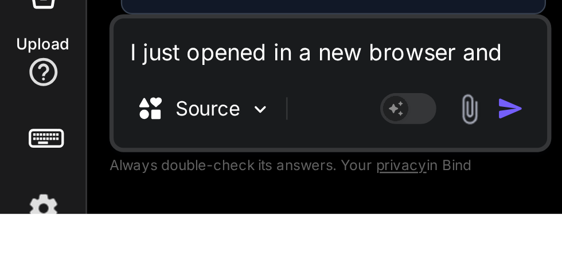
scroll to position [0, 0]
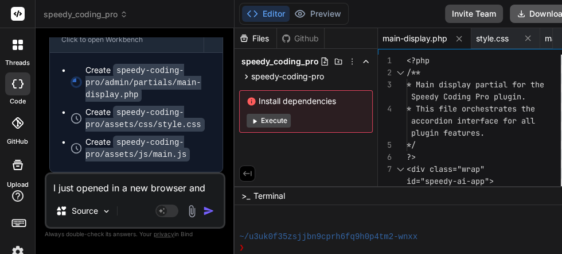
click at [510, 15] on button "Download" at bounding box center [542, 14] width 65 height 18
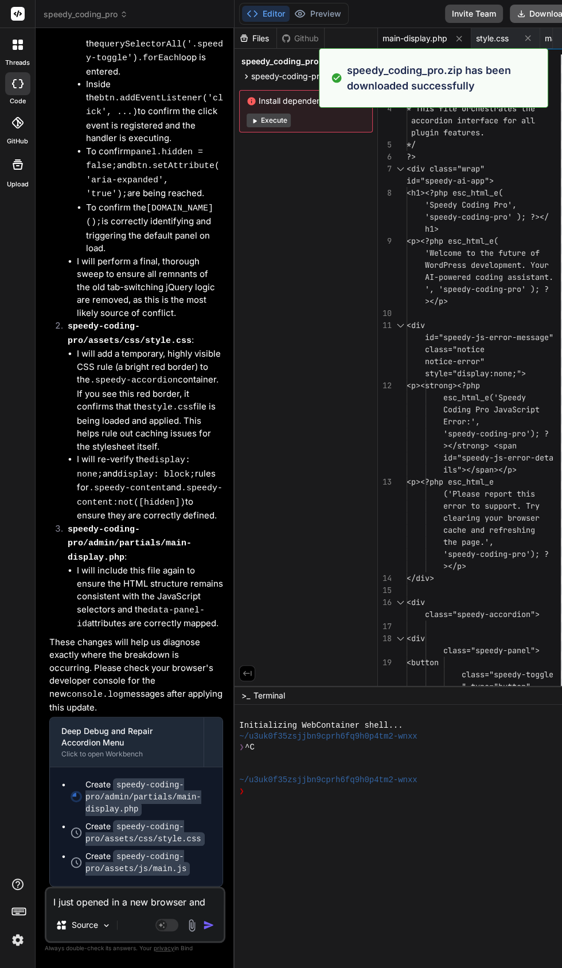
scroll to position [8705, 0]
